Goal: Communication & Community: Participate in discussion

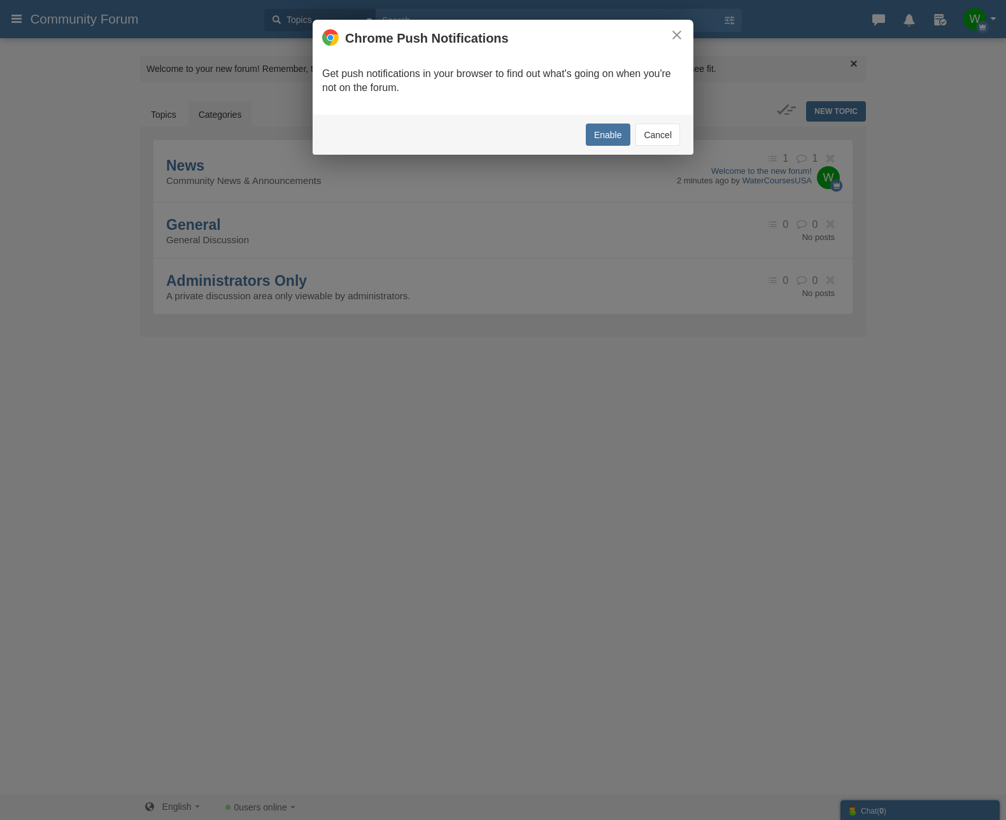
click at [666, 139] on button "Cancel" at bounding box center [658, 135] width 45 height 22
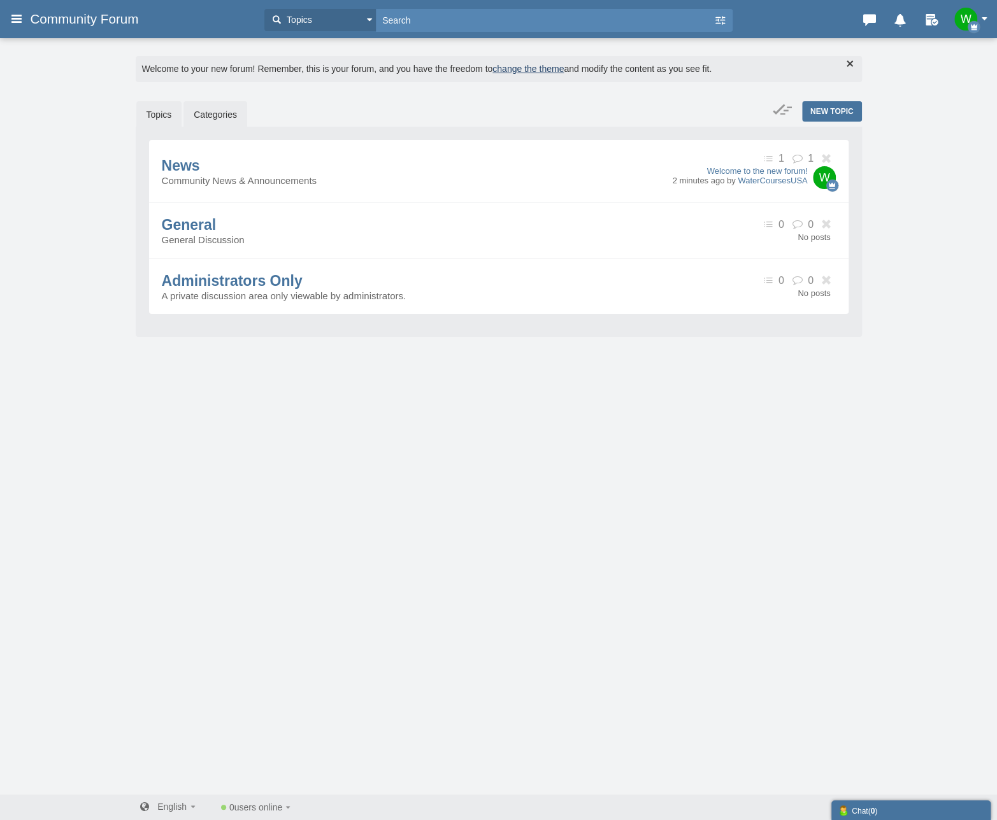
click at [155, 113] on link "Topics" at bounding box center [159, 114] width 46 height 27
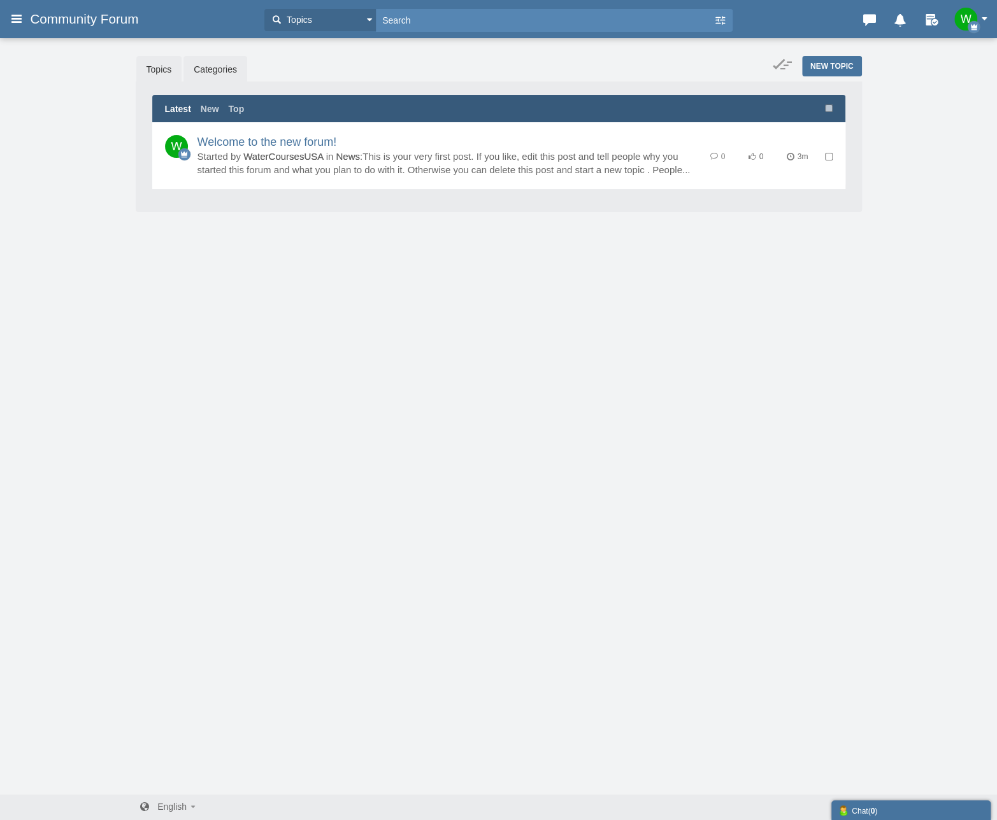
click at [236, 66] on link "Categories" at bounding box center [215, 69] width 64 height 27
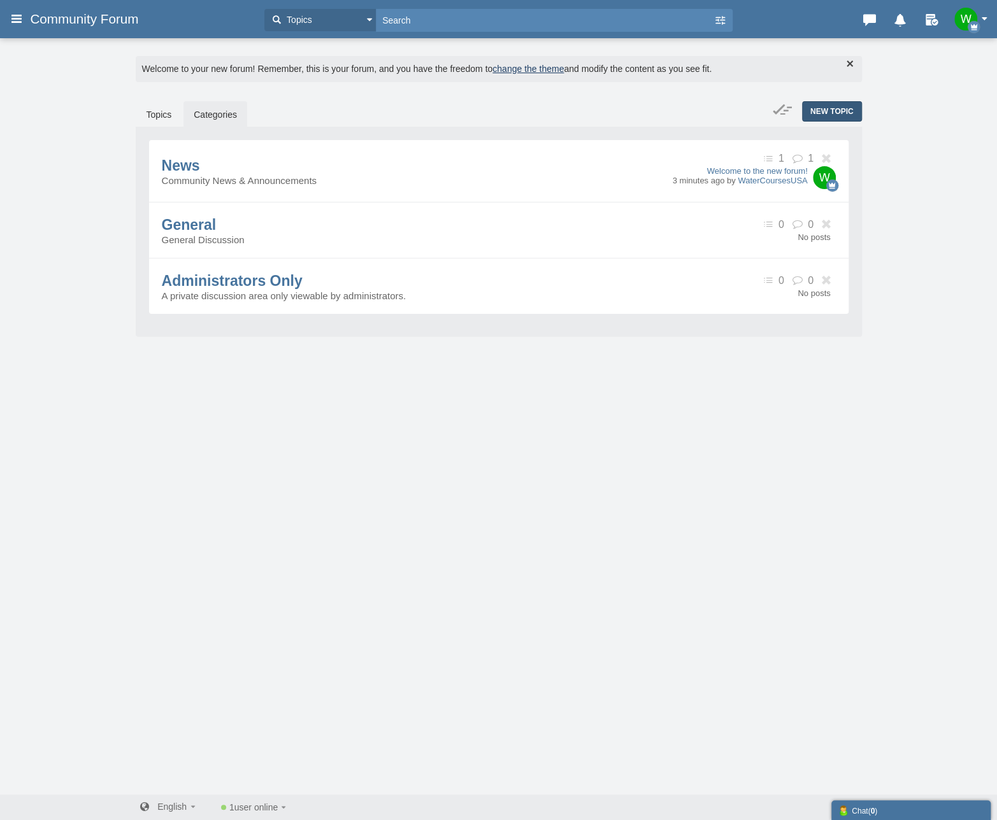
click at [819, 113] on span "New Topic" at bounding box center [831, 111] width 43 height 9
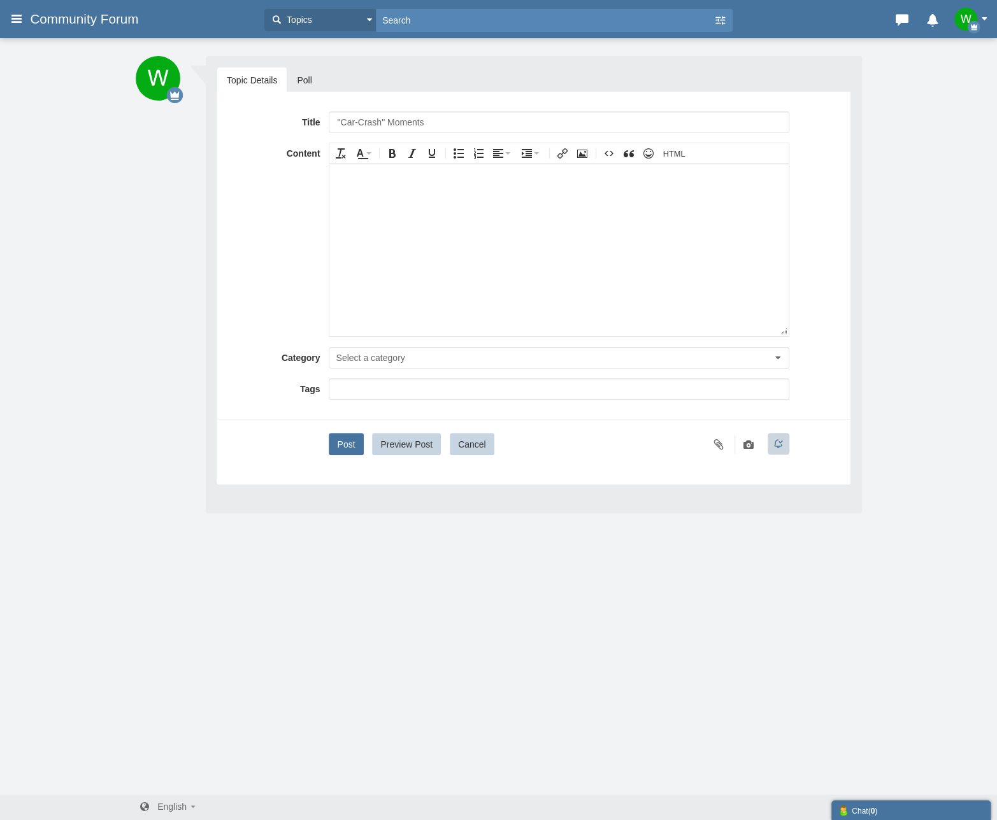
click at [335, 118] on input ""Car-Crash" Moments" at bounding box center [559, 122] width 460 height 22
click at [500, 122] on input "Operator "Car-Crash" Moments" at bounding box center [559, 122] width 460 height 22
type input "Operator "Car-Crash" Moments Blog"
click at [481, 186] on body at bounding box center [558, 250] width 459 height 172
click at [17, 19] on icon at bounding box center [17, 18] width 14 height 23
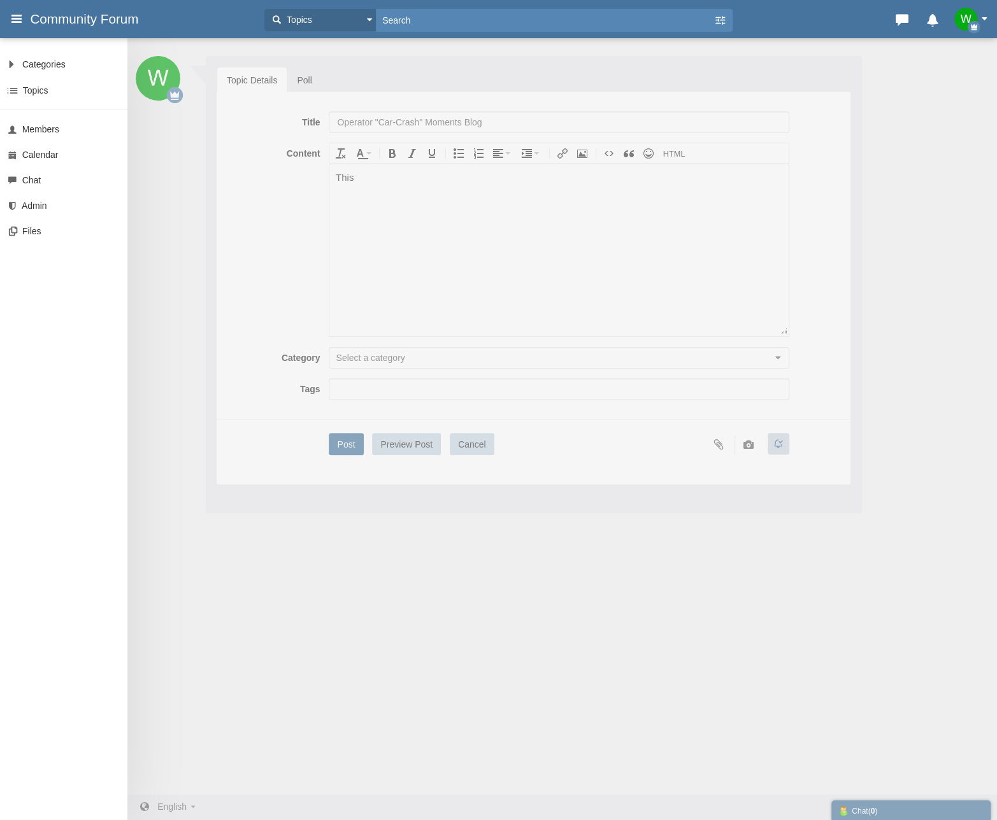
click at [390, 182] on div "Categories All Categories Categories News General Administrators Only Topics Se…" at bounding box center [498, 410] width 997 height 820
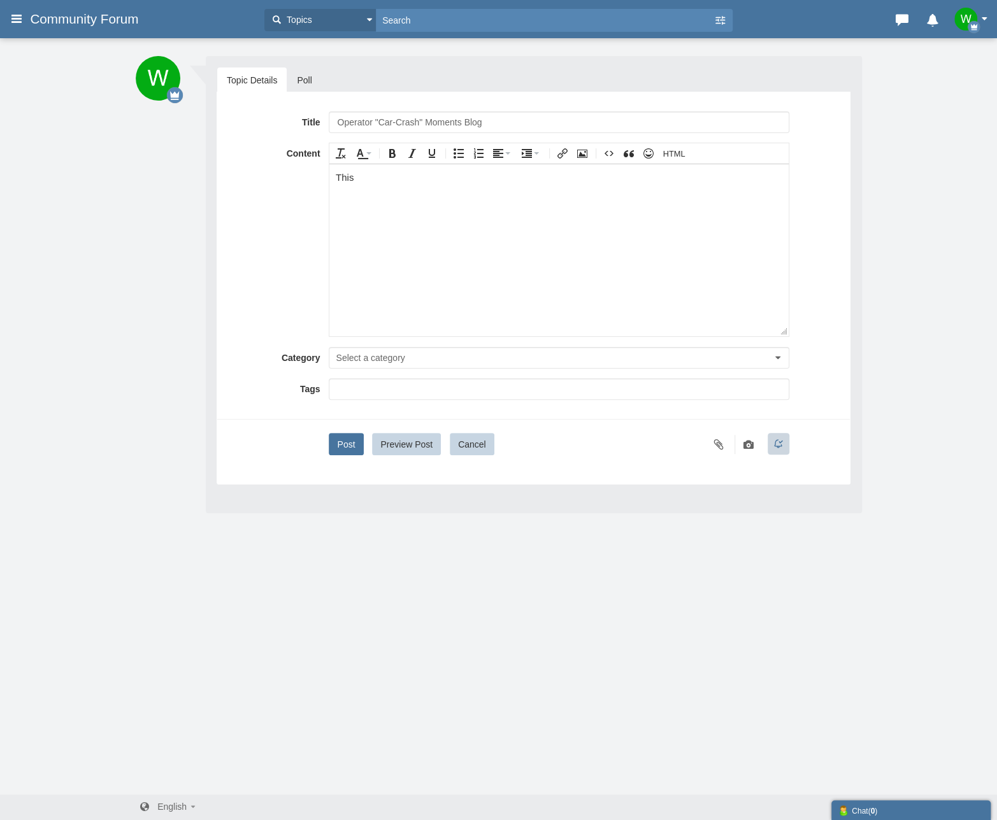
click at [390, 180] on div "This" at bounding box center [559, 177] width 446 height 15
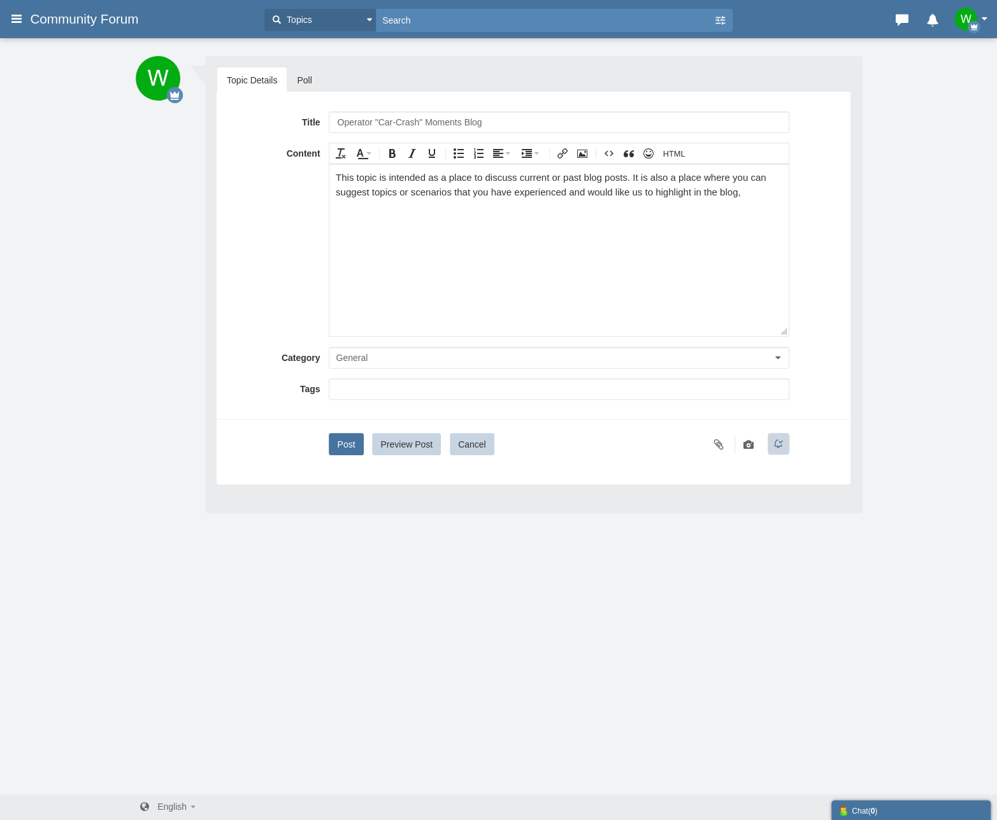
click at [569, 193] on div "This topic is intended as a place to discuss current or past blog posts. It is …" at bounding box center [559, 184] width 446 height 29
click at [402, 211] on div "This topic is intended as a place to discuss current or past blog posts. It is …" at bounding box center [559, 191] width 446 height 43
click at [336, 220] on div "Let's do this!" at bounding box center [559, 220] width 446 height 15
click at [778, 356] on span "button" at bounding box center [778, 357] width 6 height 3
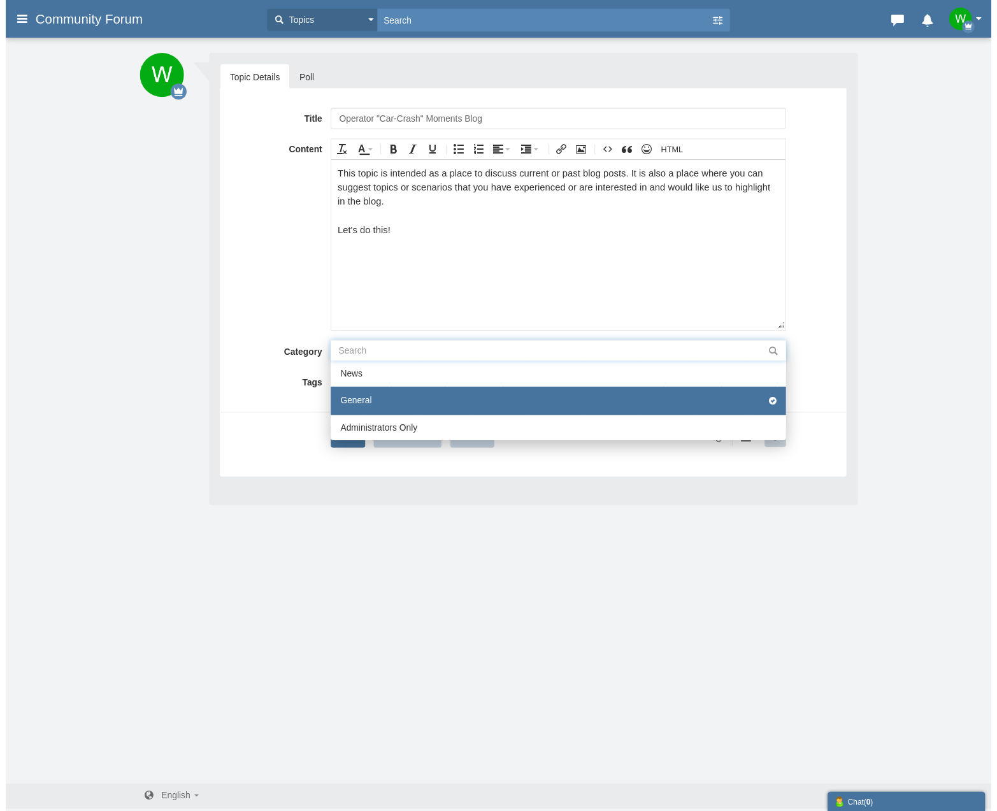
scroll to position [3, 0]
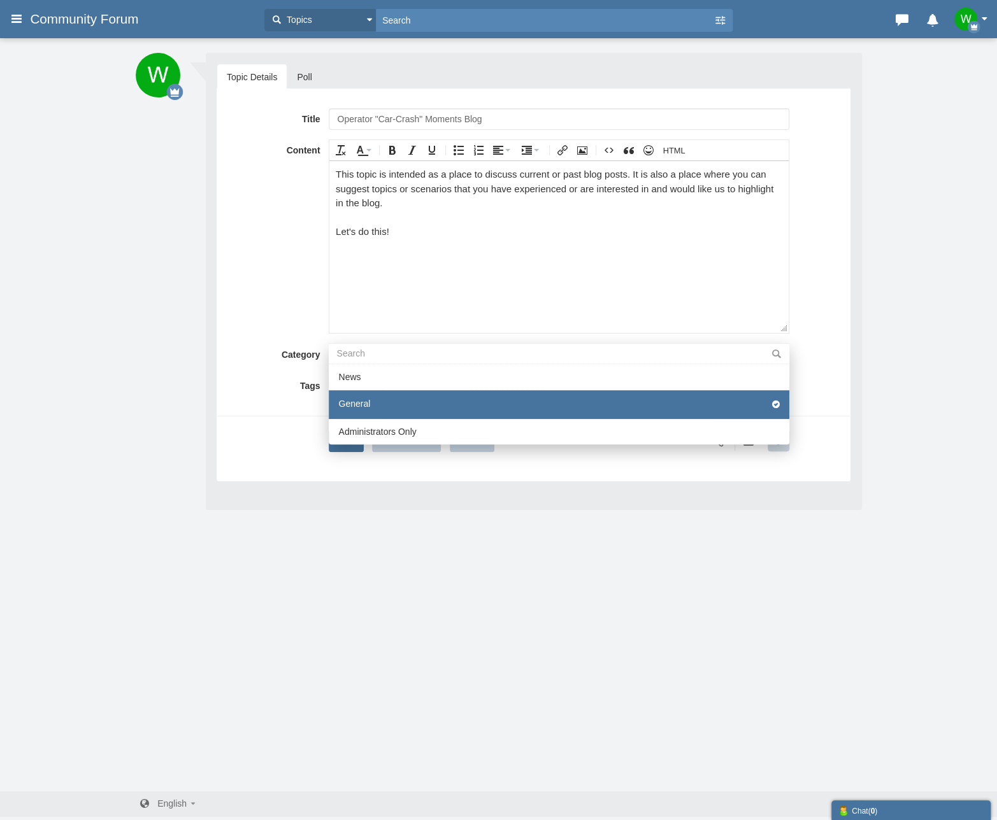
click at [521, 399] on li "General" at bounding box center [559, 404] width 460 height 29
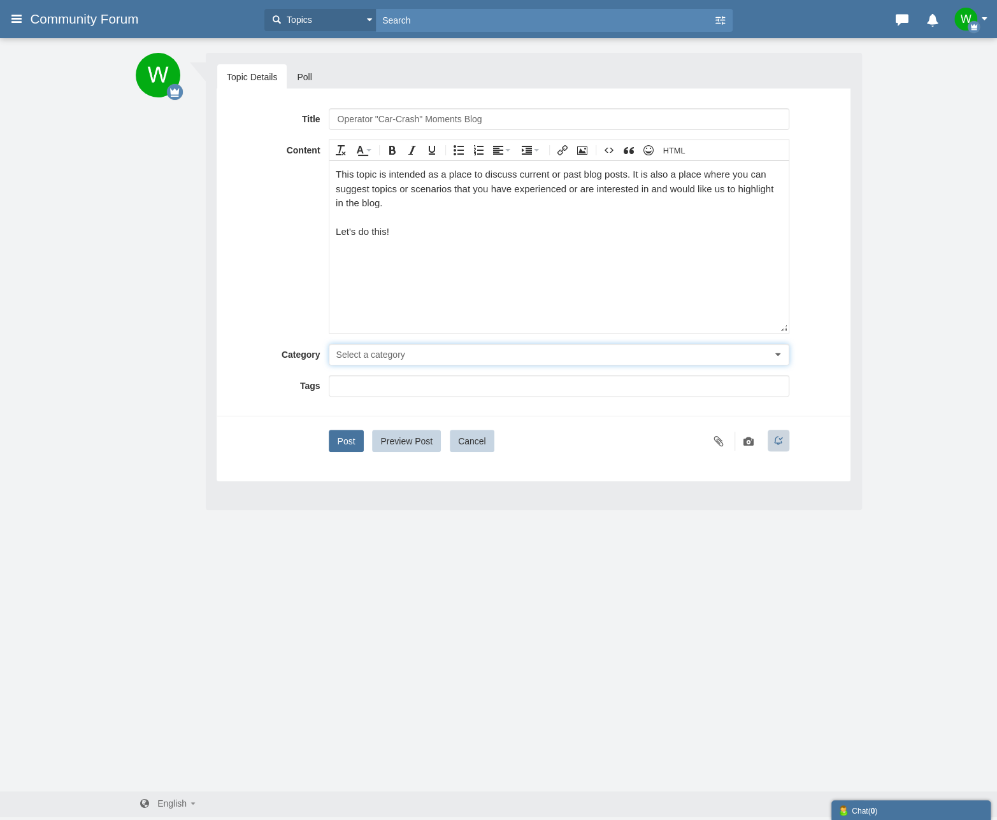
click at [781, 350] on button "Select a category" at bounding box center [559, 355] width 460 height 22
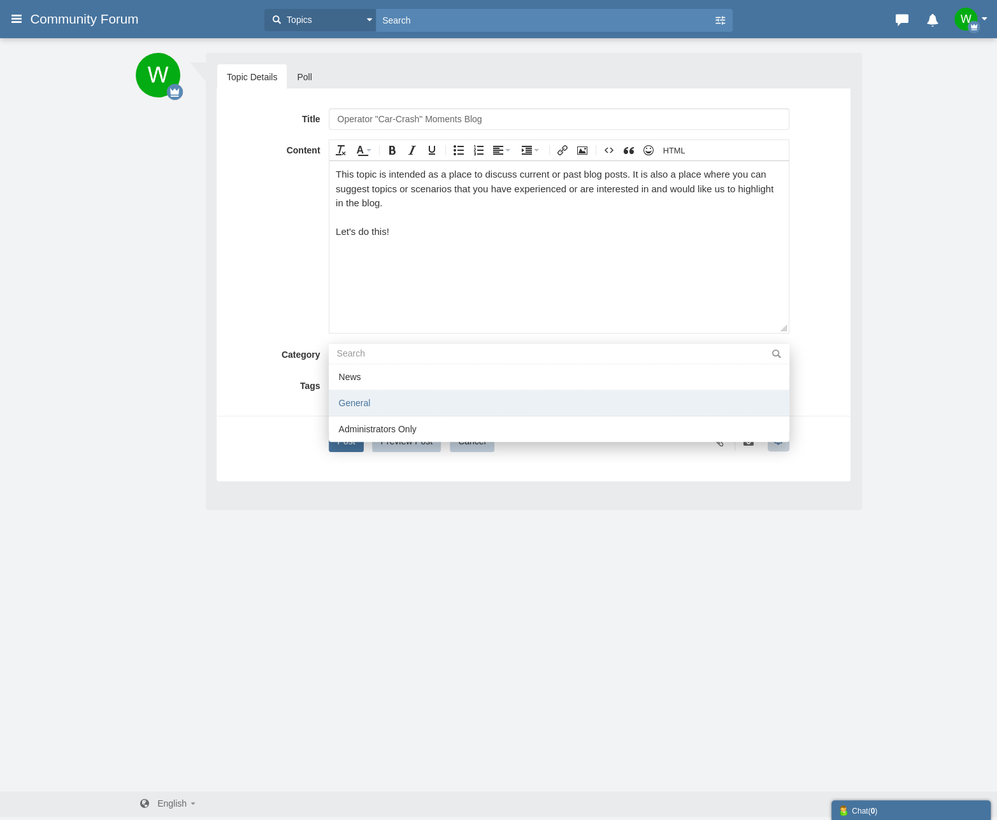
click at [431, 404] on li "General" at bounding box center [559, 403] width 460 height 26
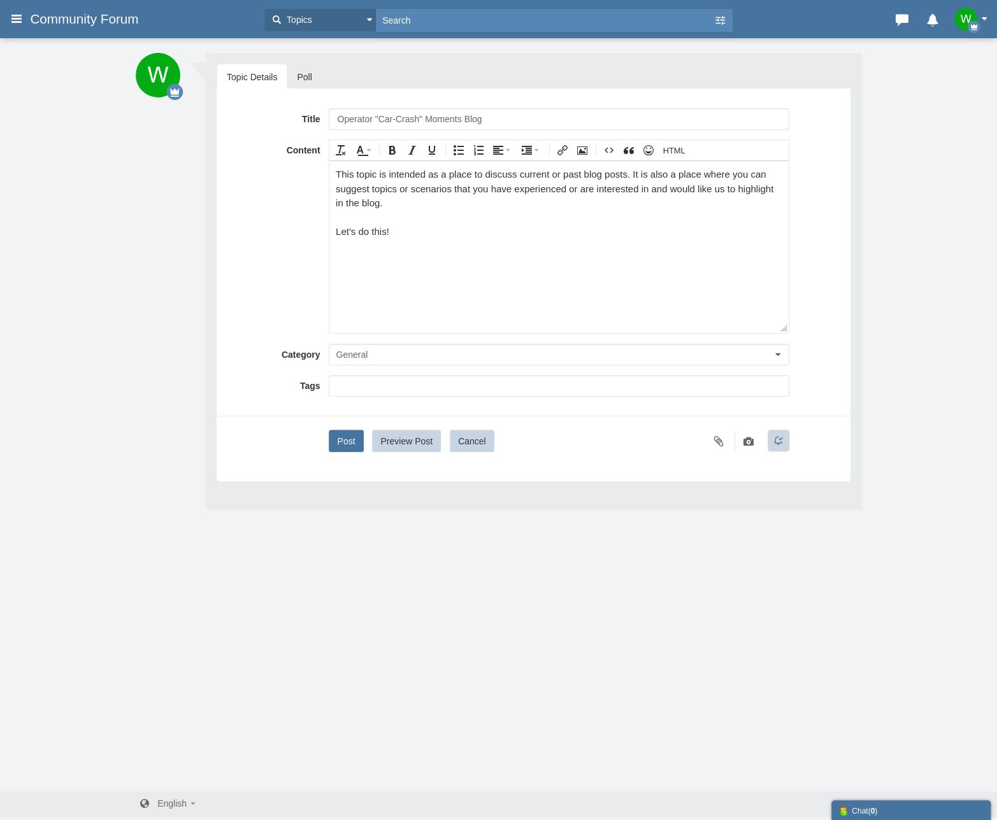
click at [410, 387] on input "text" at bounding box center [558, 386] width 443 height 13
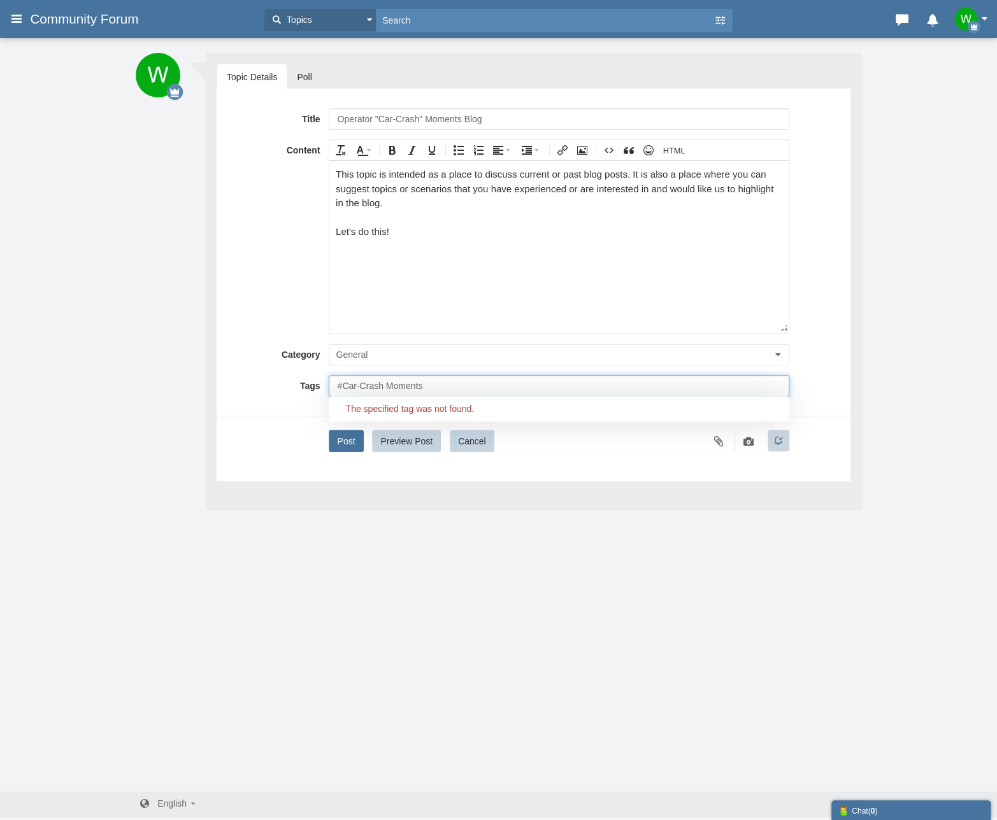
drag, startPoint x: 385, startPoint y: 384, endPoint x: 403, endPoint y: 386, distance: 17.3
click at [386, 384] on input "#Car-Crash Moments" at bounding box center [558, 386] width 443 height 13
click at [342, 384] on input "#Car-Crash Operator Moments" at bounding box center [558, 386] width 443 height 13
type input "Car-Crash Operator Moments"
click at [476, 382] on input "Car-Crash Operator Moments" at bounding box center [558, 386] width 443 height 13
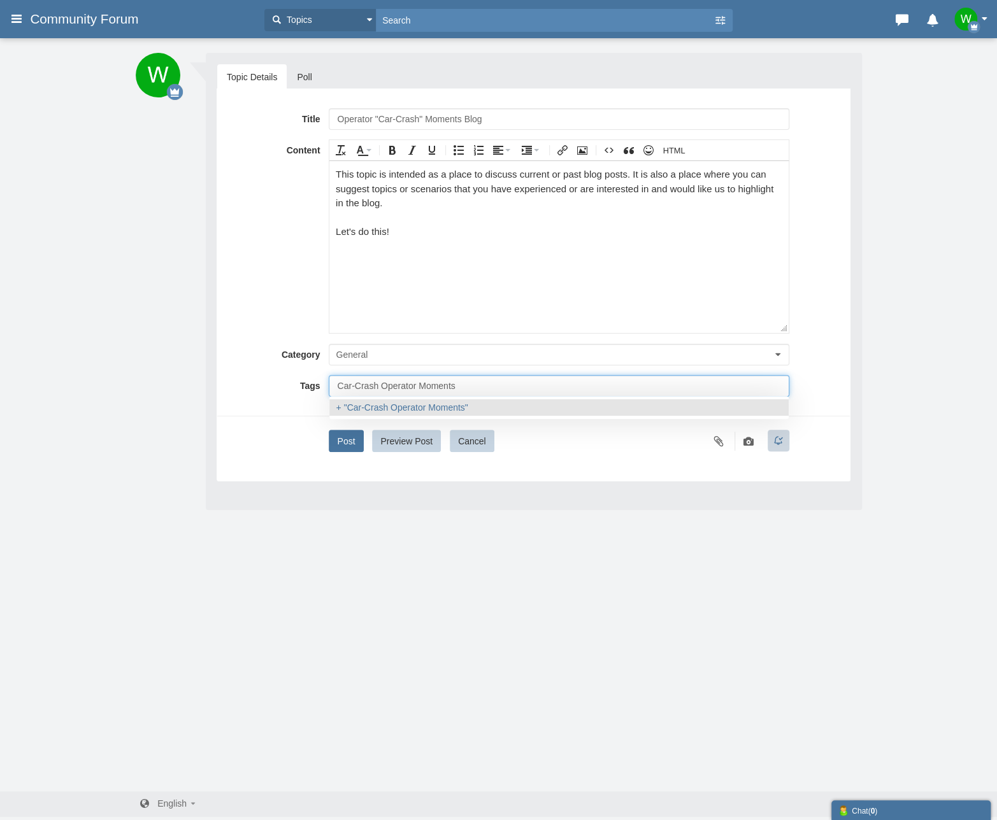
click at [363, 404] on div "Car-Crash Operator Moments" at bounding box center [559, 408] width 446 height 10
type input "Car-Crash Operator Moments"
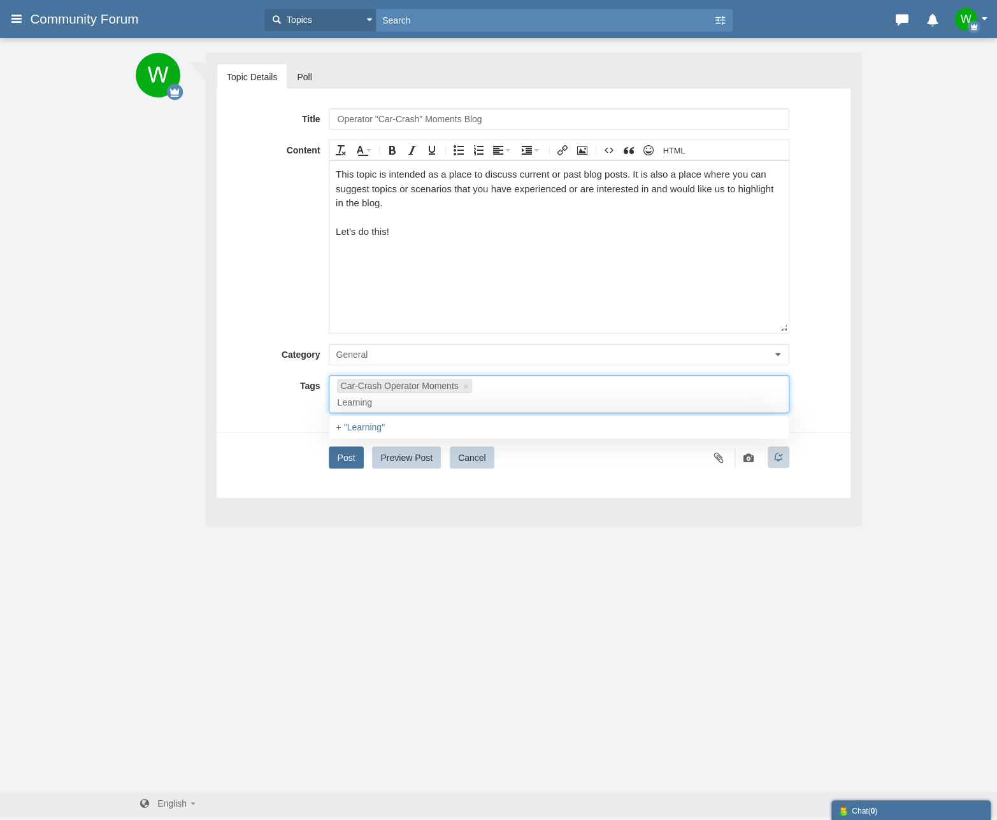
click at [475, 396] on input "Learning" at bounding box center [490, 402] width 306 height 13
click at [573, 396] on input "Operator Learning" at bounding box center [490, 402] width 306 height 13
type input "Operator Learning Scenarios"
click at [436, 422] on div "Operator Learning Scenarios" at bounding box center [559, 427] width 446 height 10
type input "Car-Crash Operator Moments,Operator Learning Scenarios"
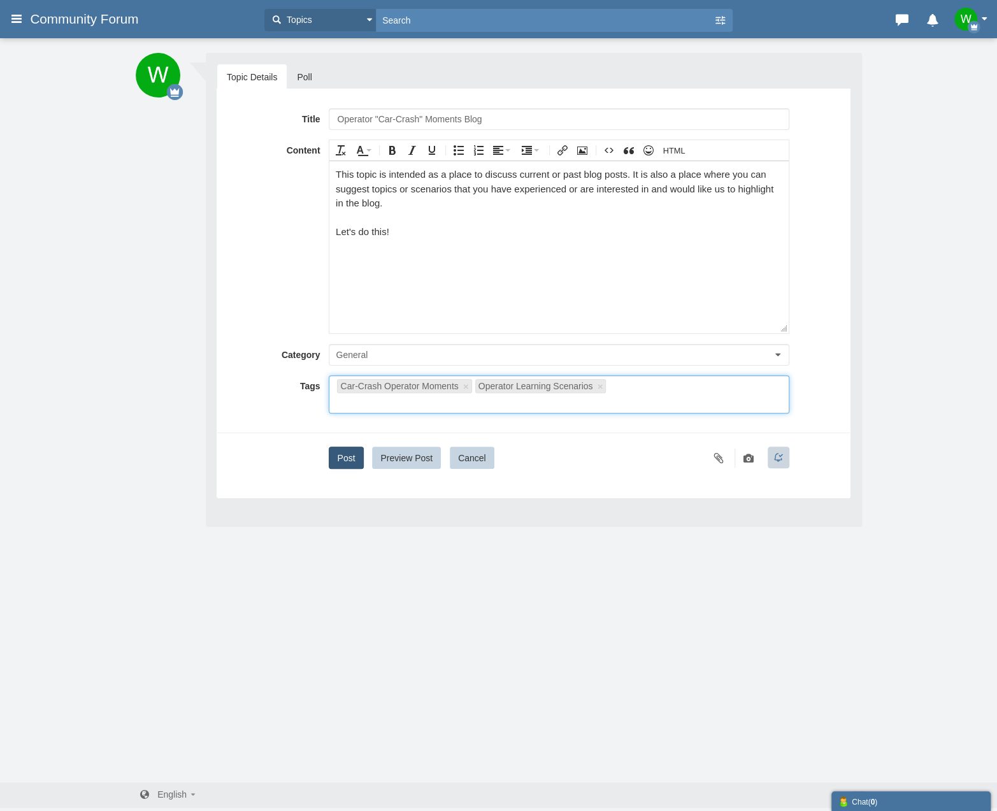
click at [343, 447] on button "Post" at bounding box center [346, 458] width 34 height 22
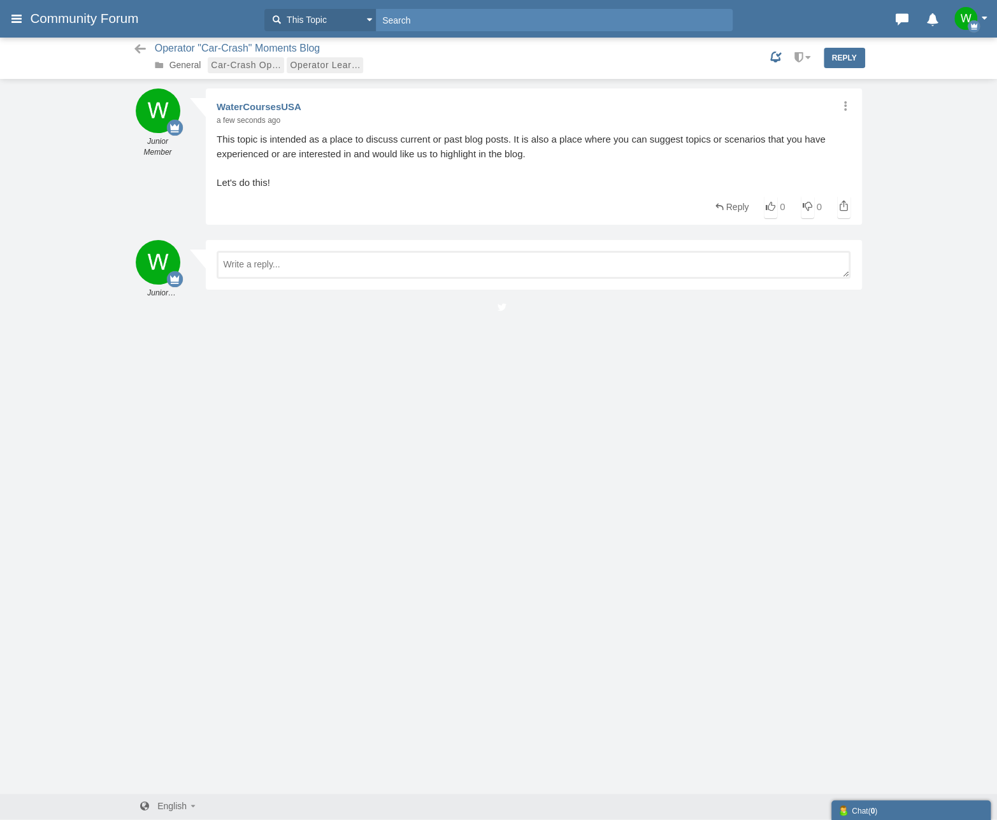
scroll to position [1, 0]
click at [372, 21] on button "This Topic" at bounding box center [319, 20] width 111 height 22
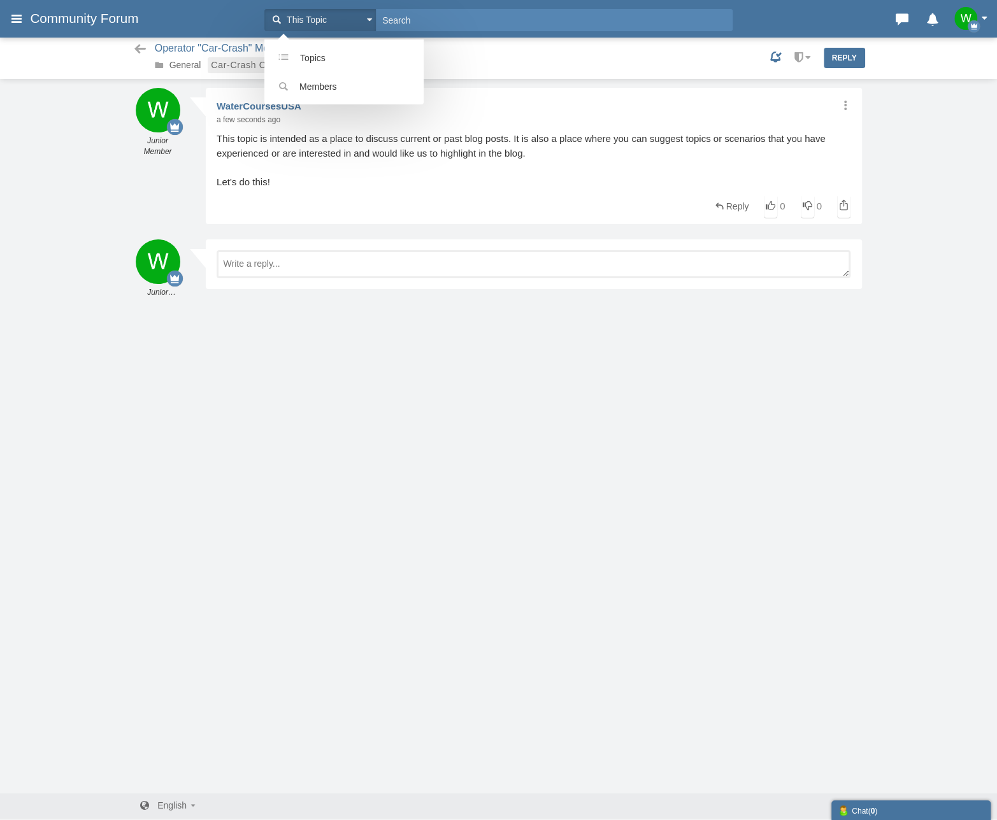
drag, startPoint x: 330, startPoint y: 55, endPoint x: 74, endPoint y: 55, distance: 256.1
click at [74, 55] on div "Categories Members Calendar Community Forum This Topic This Topic Topics Members" at bounding box center [498, 411] width 997 height 824
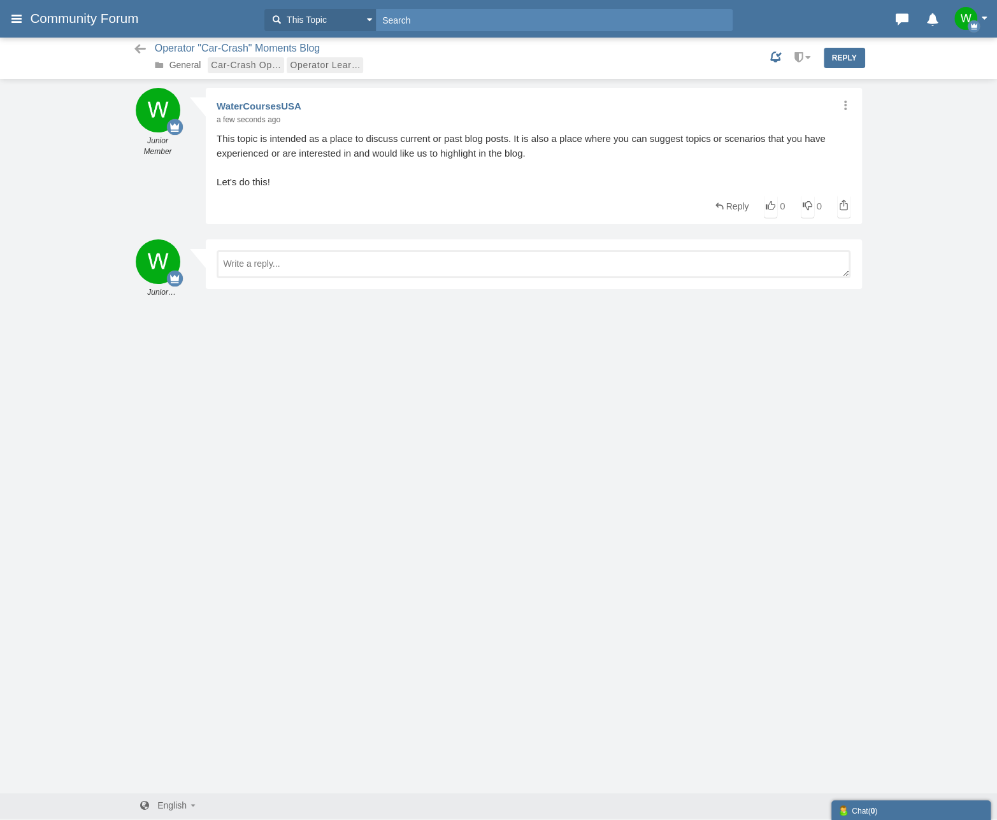
drag, startPoint x: 74, startPoint y: 55, endPoint x: 48, endPoint y: 204, distance: 152.0
click at [48, 204] on div "Messages are turned off. Enable them to send or receive messages. Enable Messag…" at bounding box center [498, 441] width 997 height 706
click at [367, 17] on button "This Topic" at bounding box center [319, 20] width 111 height 22
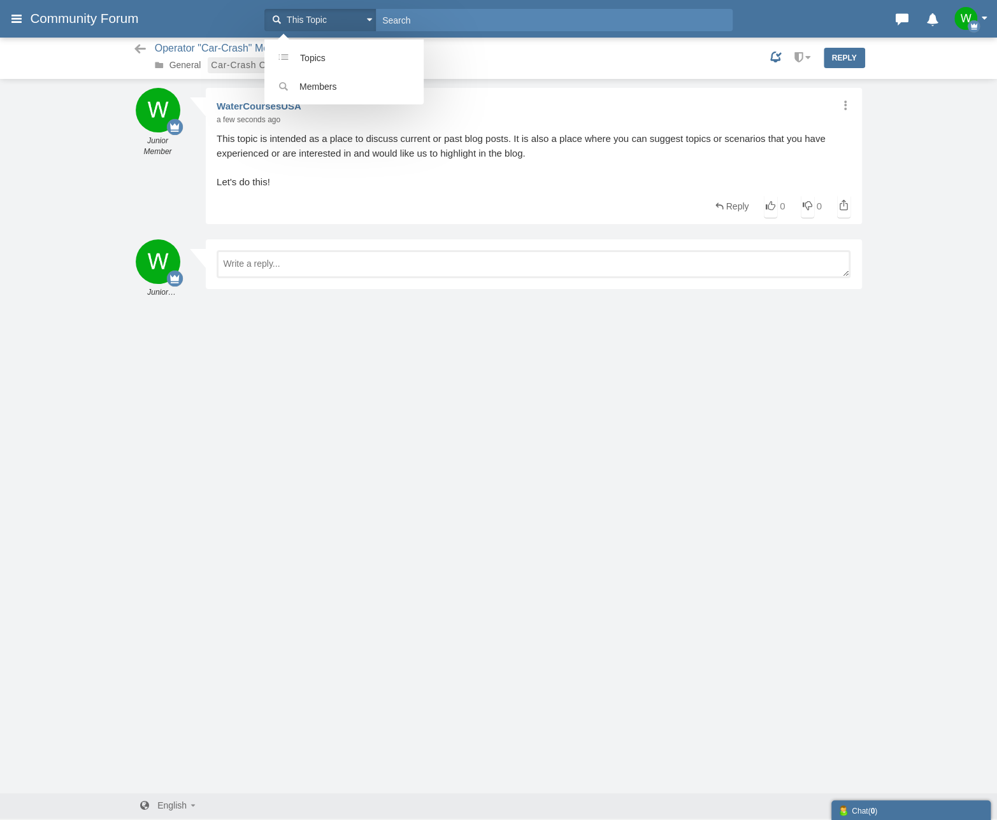
click at [366, 16] on button "This Topic" at bounding box center [319, 20] width 111 height 22
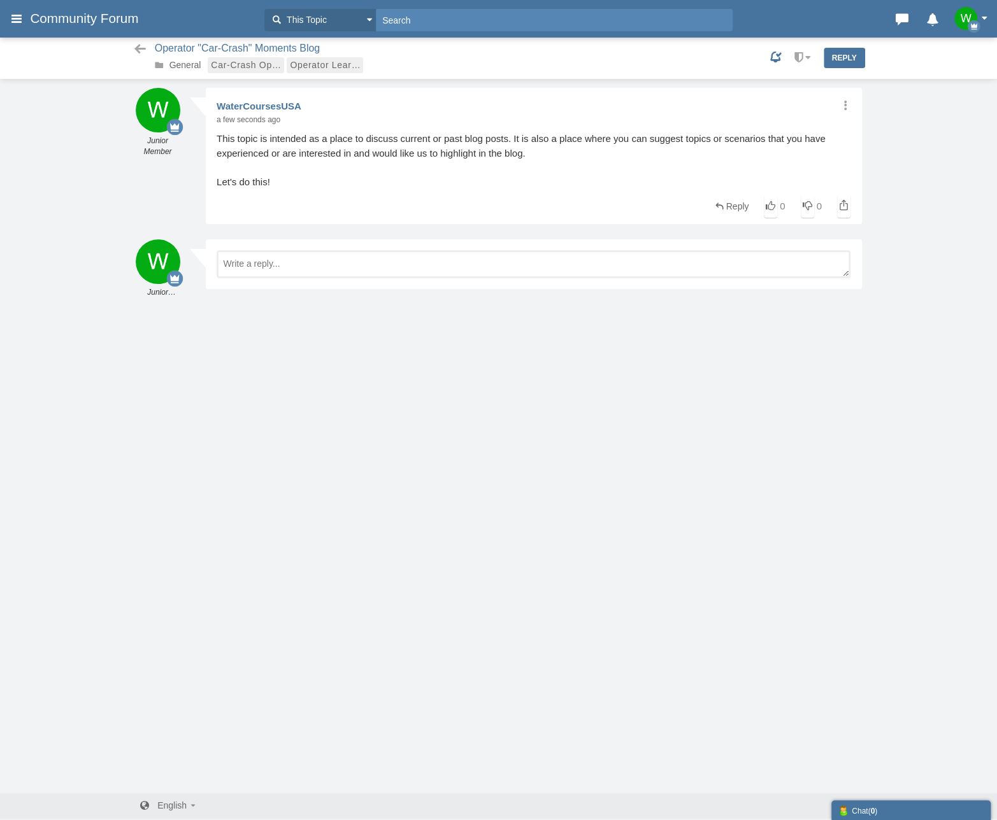
click at [987, 16] on button "button" at bounding box center [973, 18] width 39 height 23
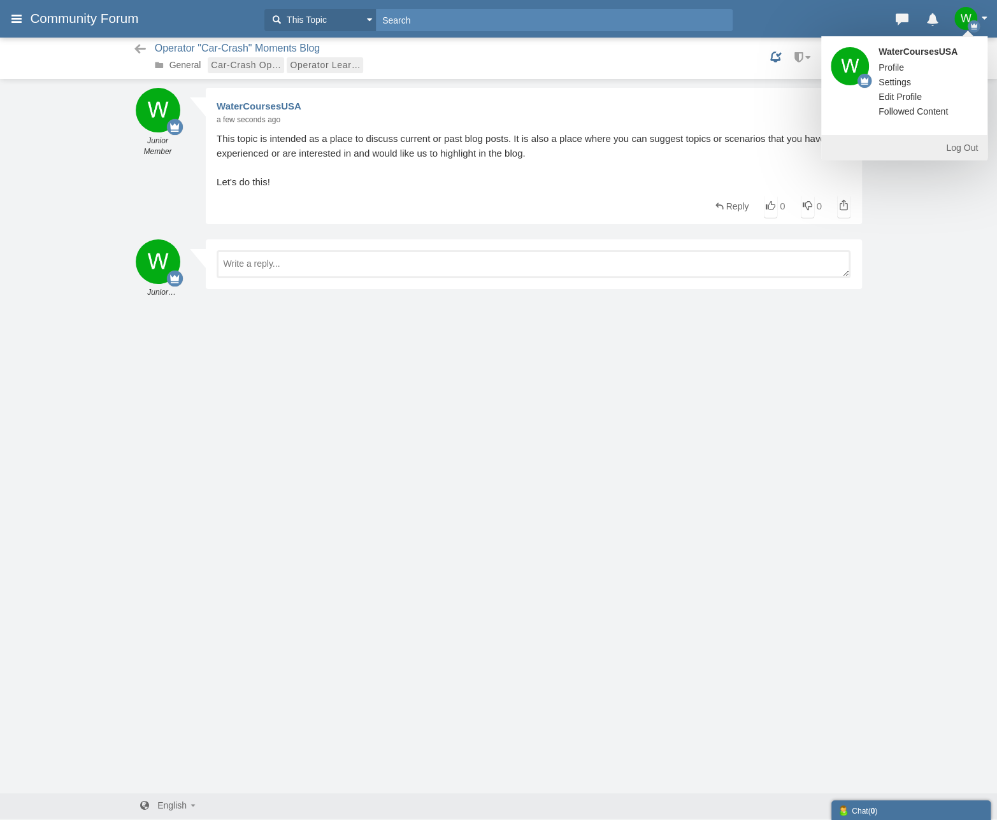
click at [901, 66] on span "Profile" at bounding box center [890, 67] width 25 height 10
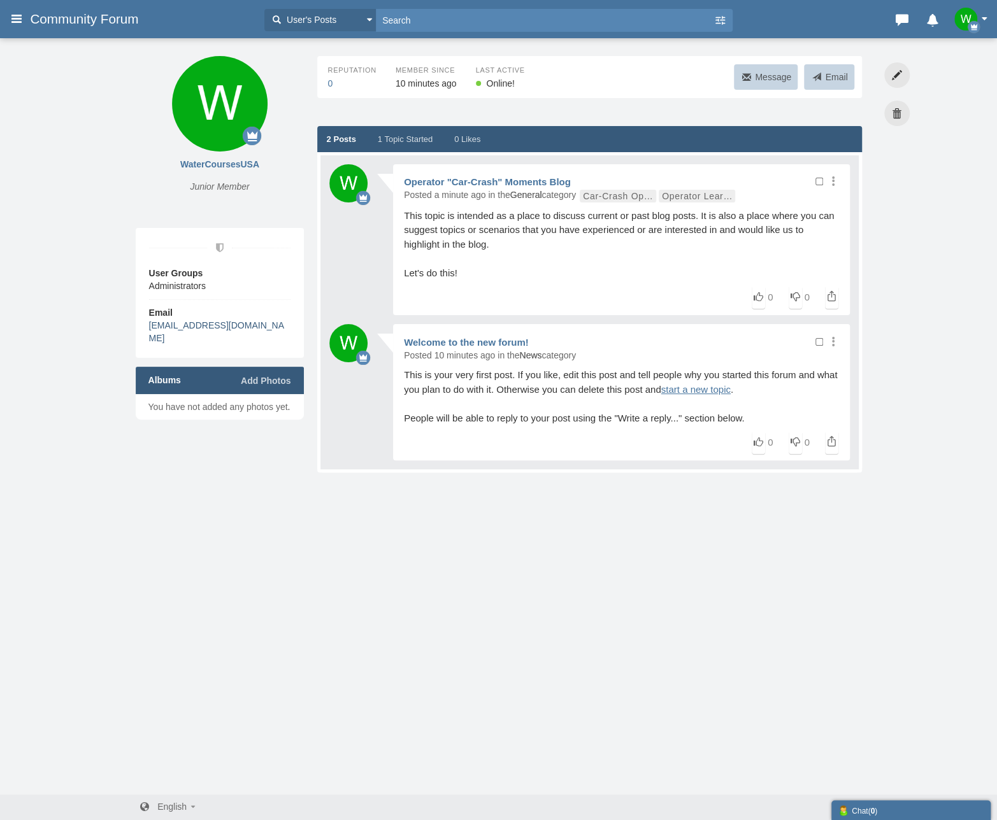
click at [228, 322] on link "[EMAIL_ADDRESS][DOMAIN_NAME]" at bounding box center [216, 331] width 135 height 23
